Goal: Check status: Check status

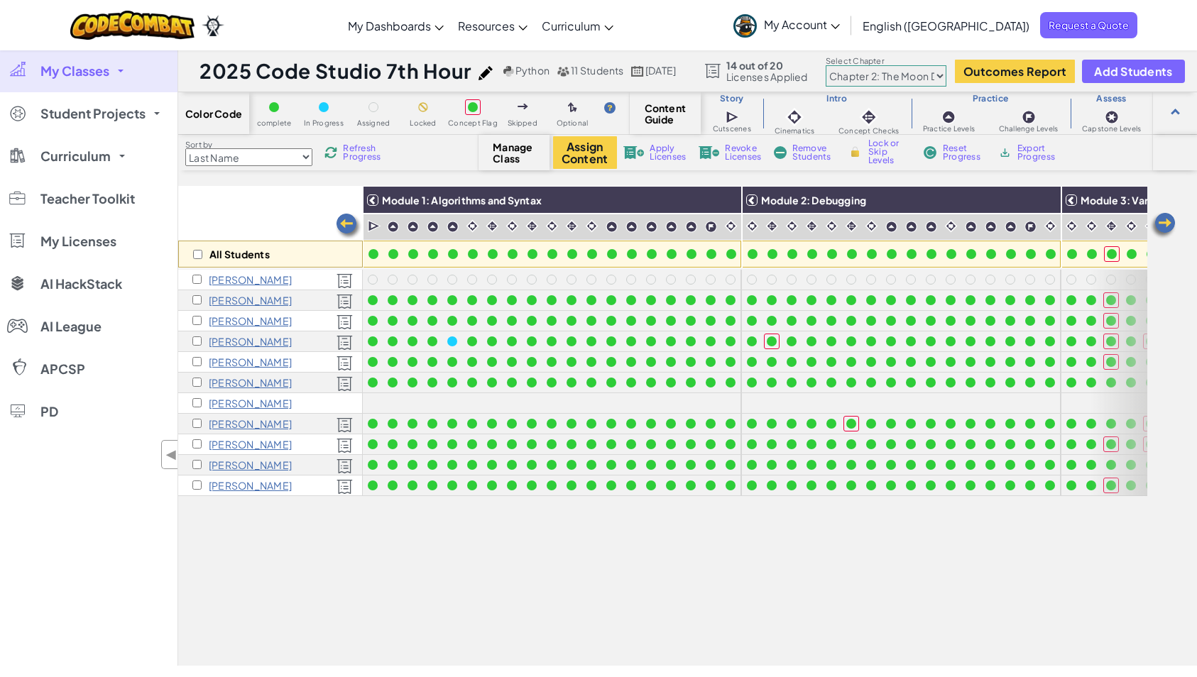
select select "5d8a57abe8919b28d5113af1"
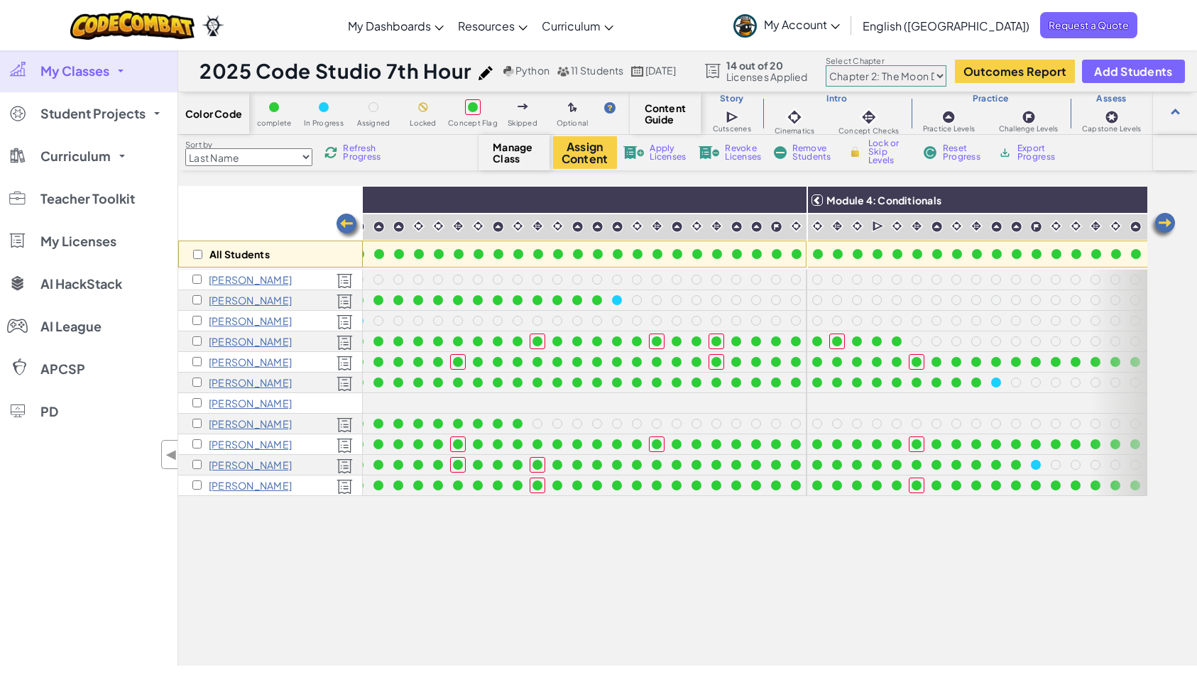
click at [355, 156] on span "Refresh Progress" at bounding box center [365, 152] width 44 height 17
click at [370, 150] on span "Refresh Progress" at bounding box center [365, 152] width 44 height 17
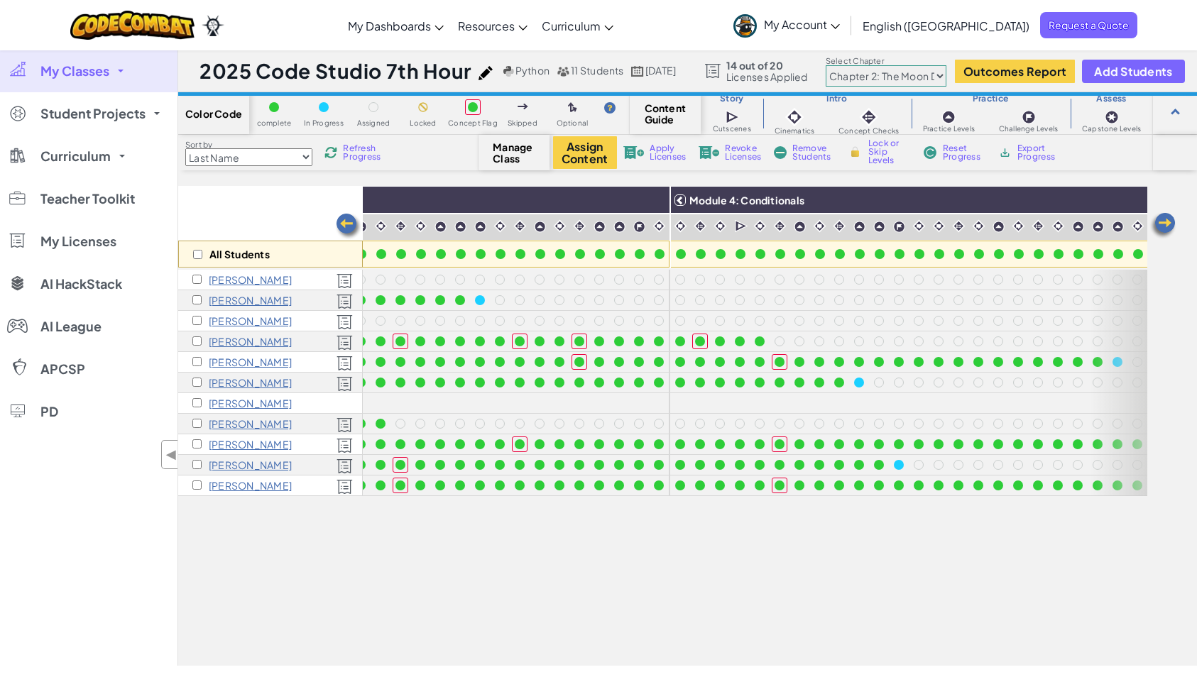
scroll to position [0, 1130]
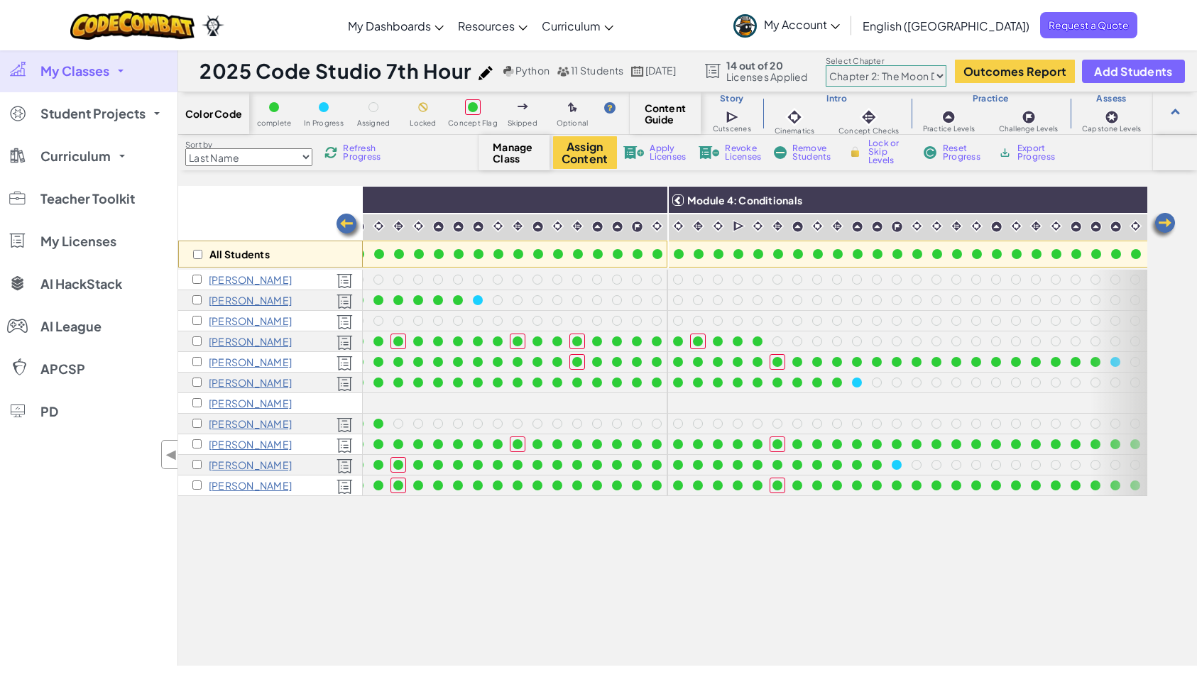
drag, startPoint x: 906, startPoint y: 657, endPoint x: 960, endPoint y: 662, distance: 54.2
click at [960, 662] on div "All Students Module 1: Algorithms and Syntax Module 2: Debugging Module 3: Vari…" at bounding box center [687, 426] width 1019 height 480
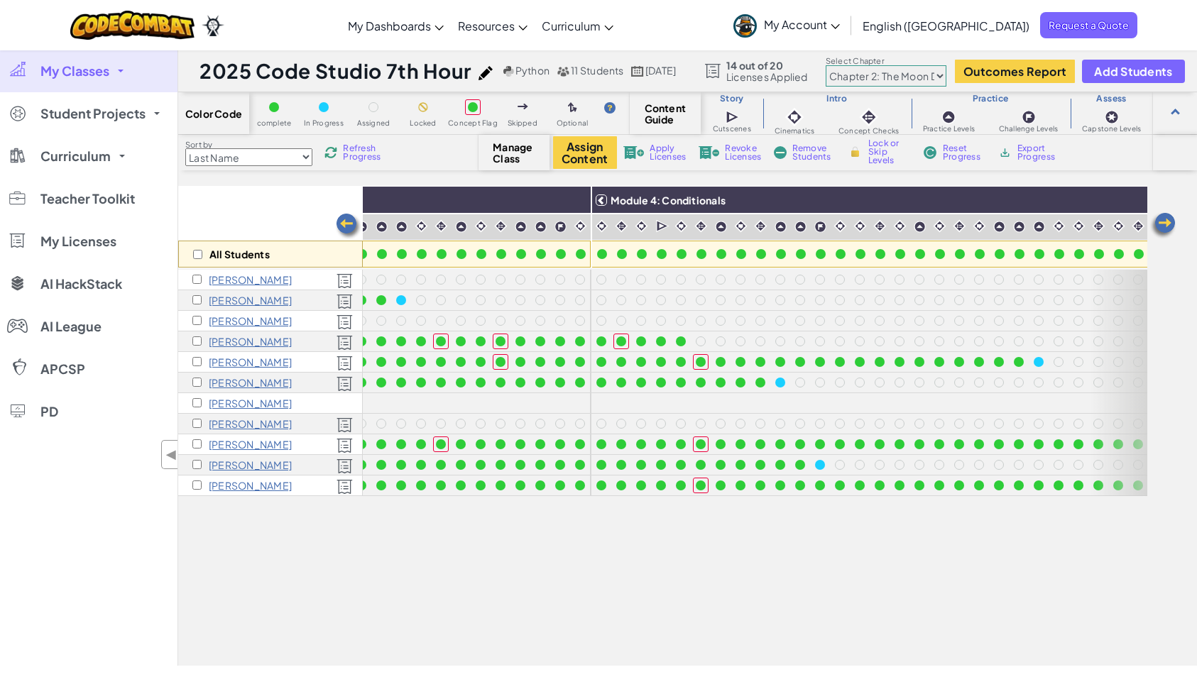
click at [351, 156] on span "Refresh Progress" at bounding box center [365, 152] width 44 height 17
click at [1169, 230] on img at bounding box center [1163, 226] width 28 height 28
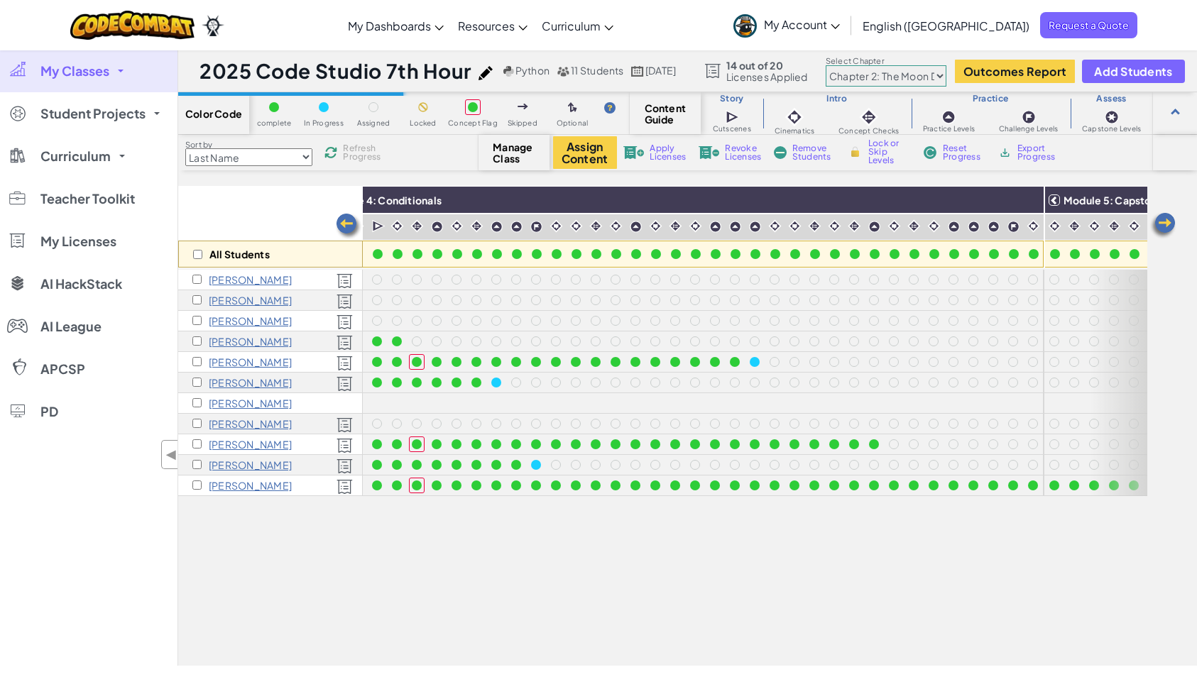
click at [1170, 230] on img at bounding box center [1163, 226] width 28 height 28
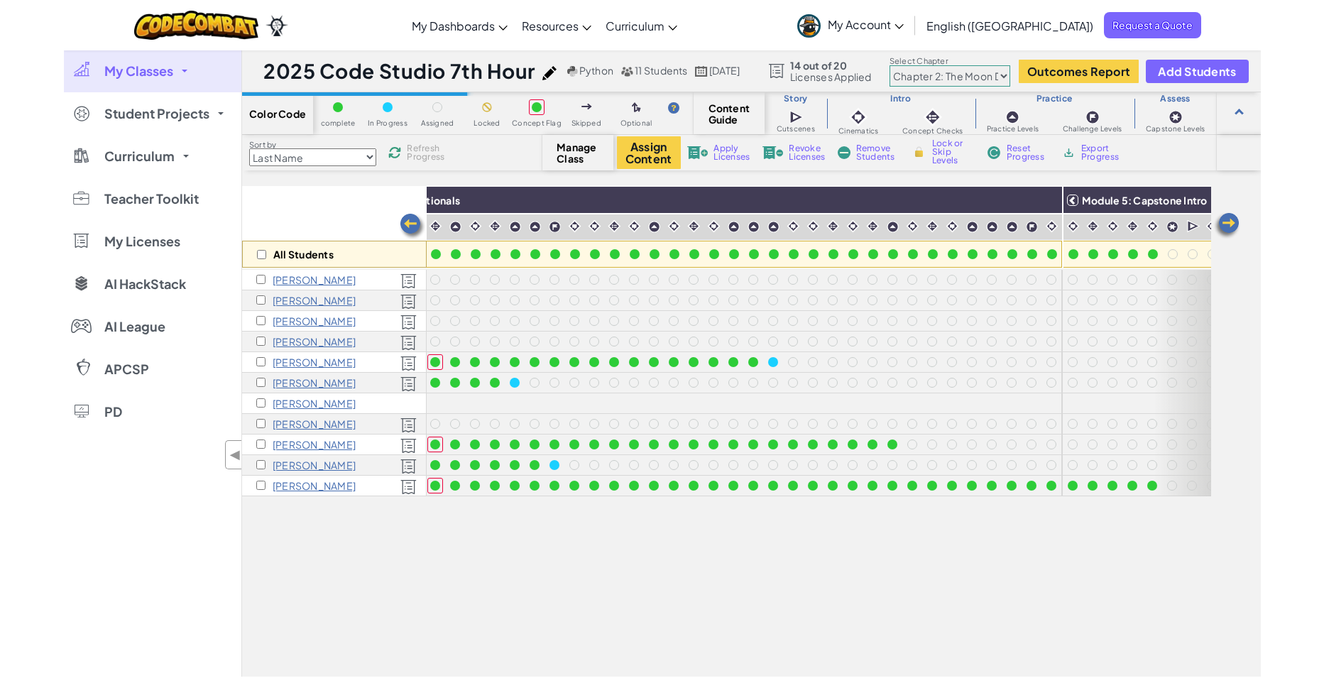
scroll to position [0, 1559]
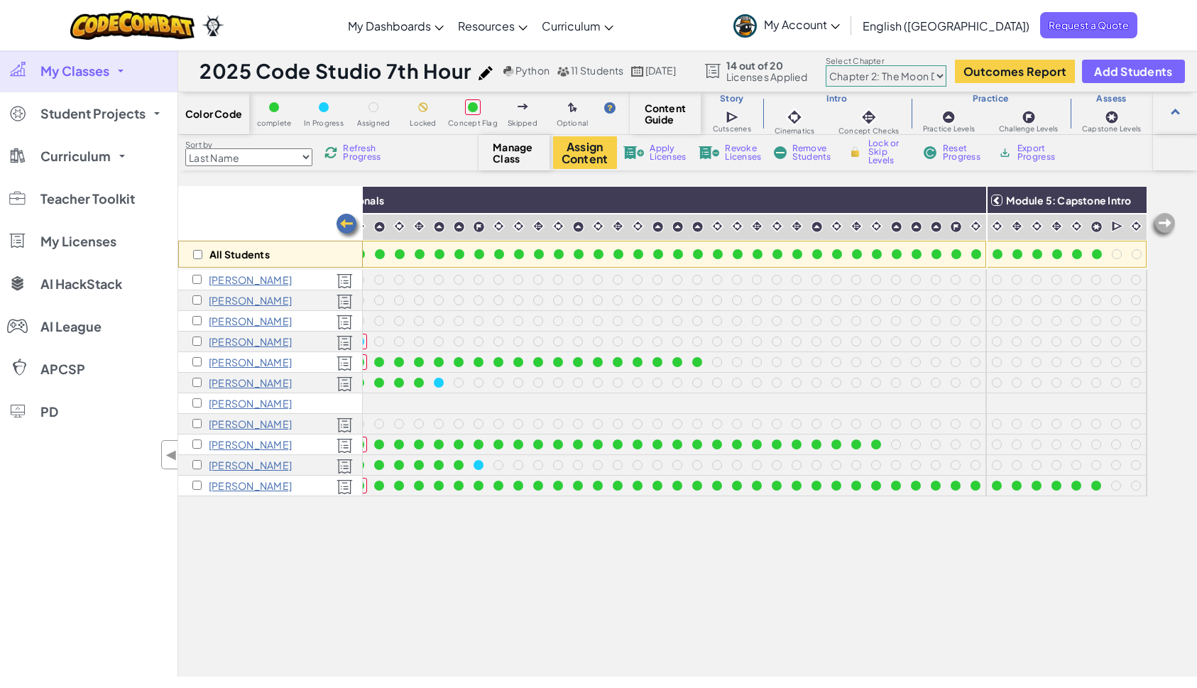
click at [364, 151] on span "Refresh Progress" at bounding box center [365, 152] width 44 height 17
click at [359, 144] on span "Refresh Progress" at bounding box center [365, 152] width 44 height 17
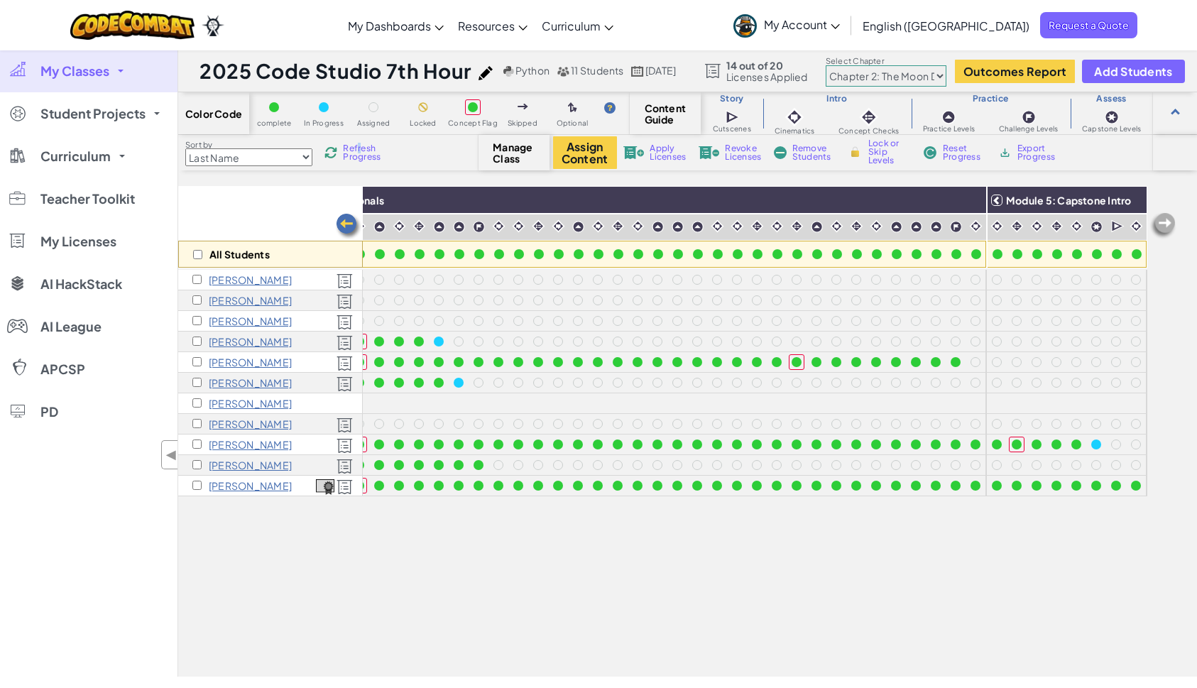
click at [1165, 227] on img at bounding box center [1163, 226] width 28 height 28
drag, startPoint x: 367, startPoint y: 153, endPoint x: 359, endPoint y: 155, distance: 8.6
click at [366, 153] on span "Refresh Progress" at bounding box center [365, 152] width 44 height 17
click at [370, 153] on span "Refresh Progress" at bounding box center [365, 152] width 44 height 17
click at [371, 154] on span "Refresh Progress" at bounding box center [365, 152] width 44 height 17
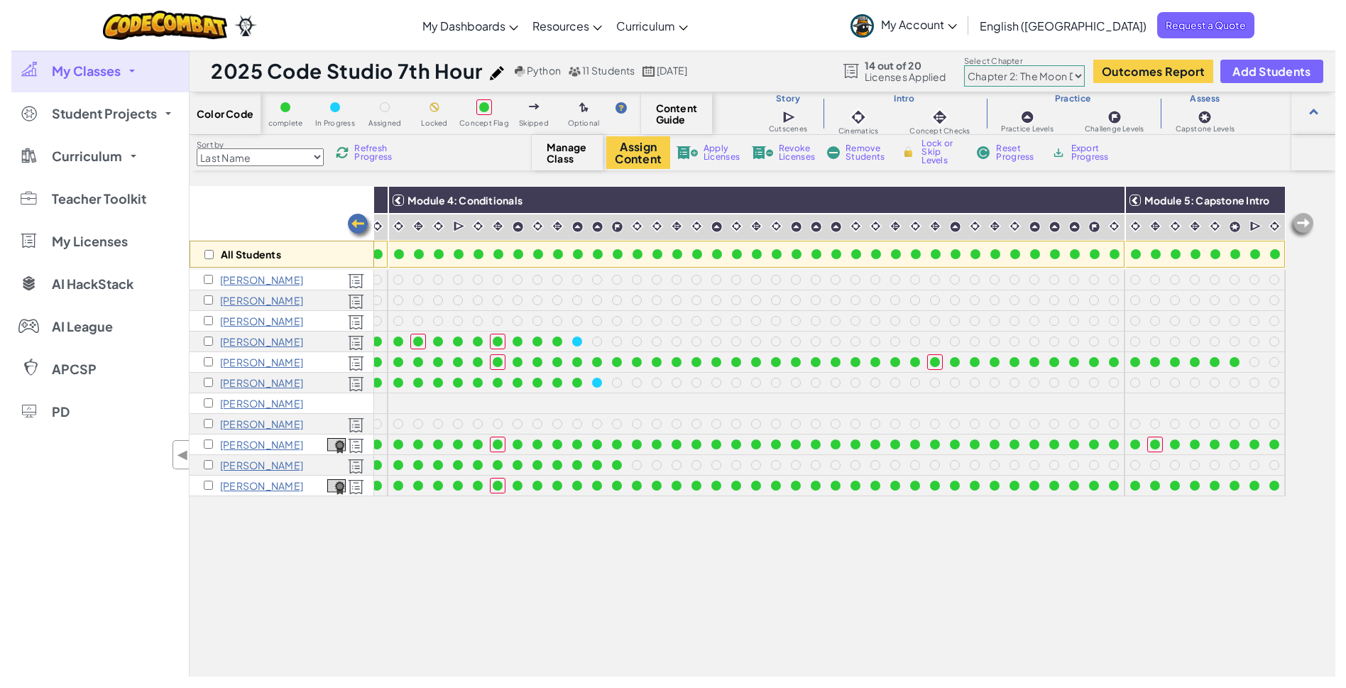
scroll to position [0, 1404]
